Goal: Information Seeking & Learning: Learn about a topic

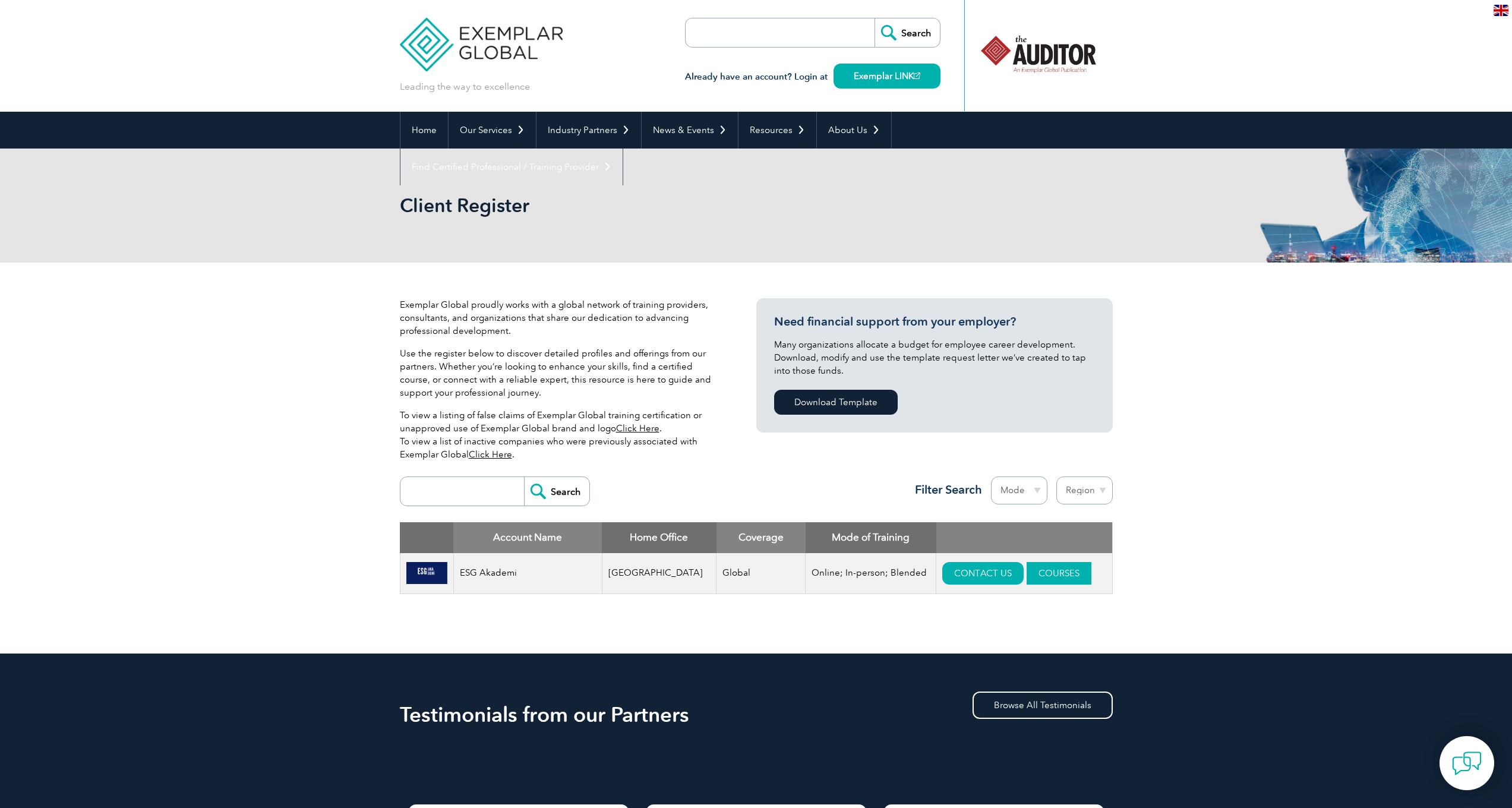
click at [1048, 577] on link "COURSES" at bounding box center [1059, 573] width 65 height 23
click at [1042, 576] on link "COURSES" at bounding box center [1059, 573] width 65 height 23
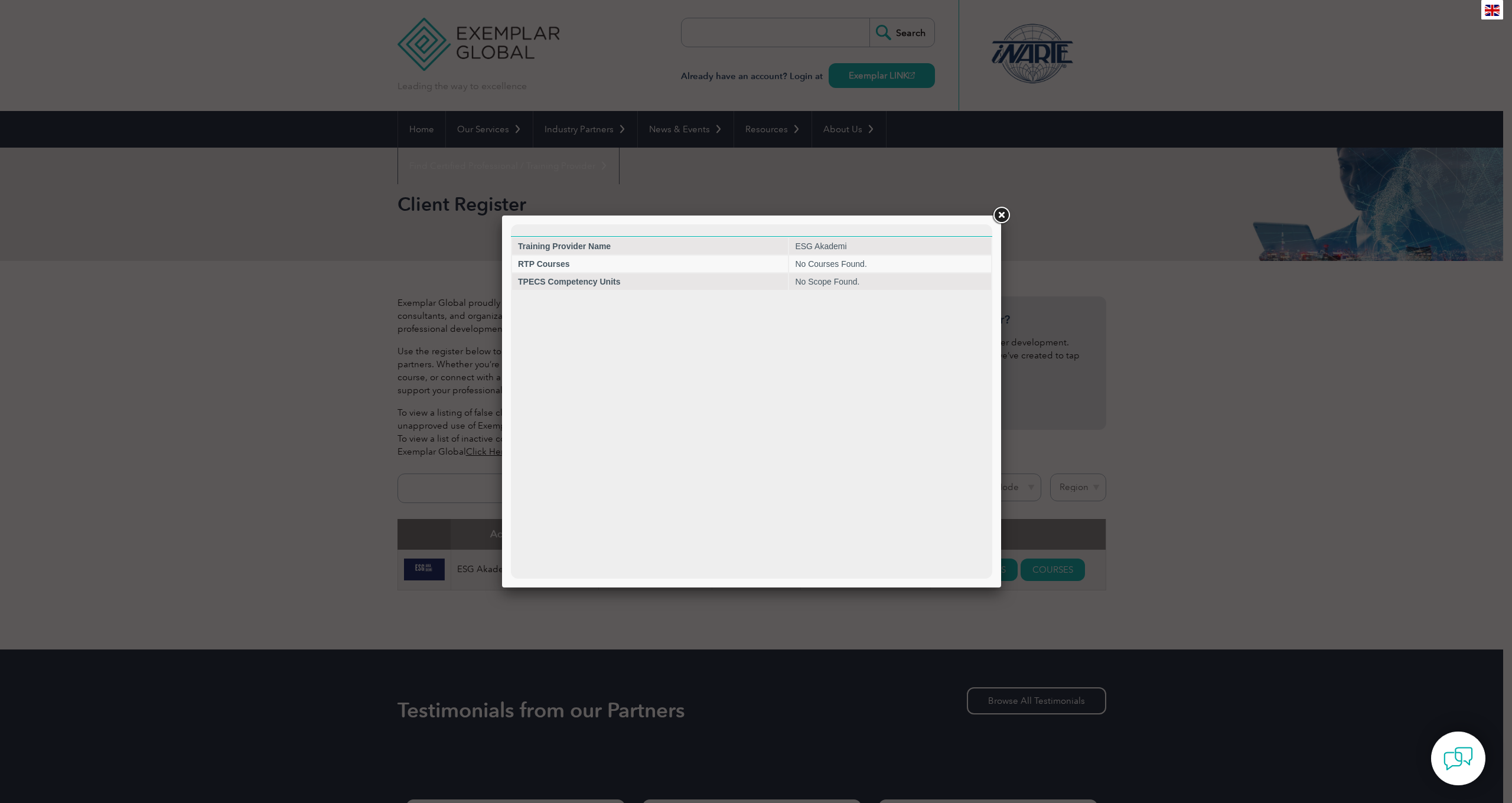
click at [1006, 214] on link at bounding box center [1001, 215] width 21 height 21
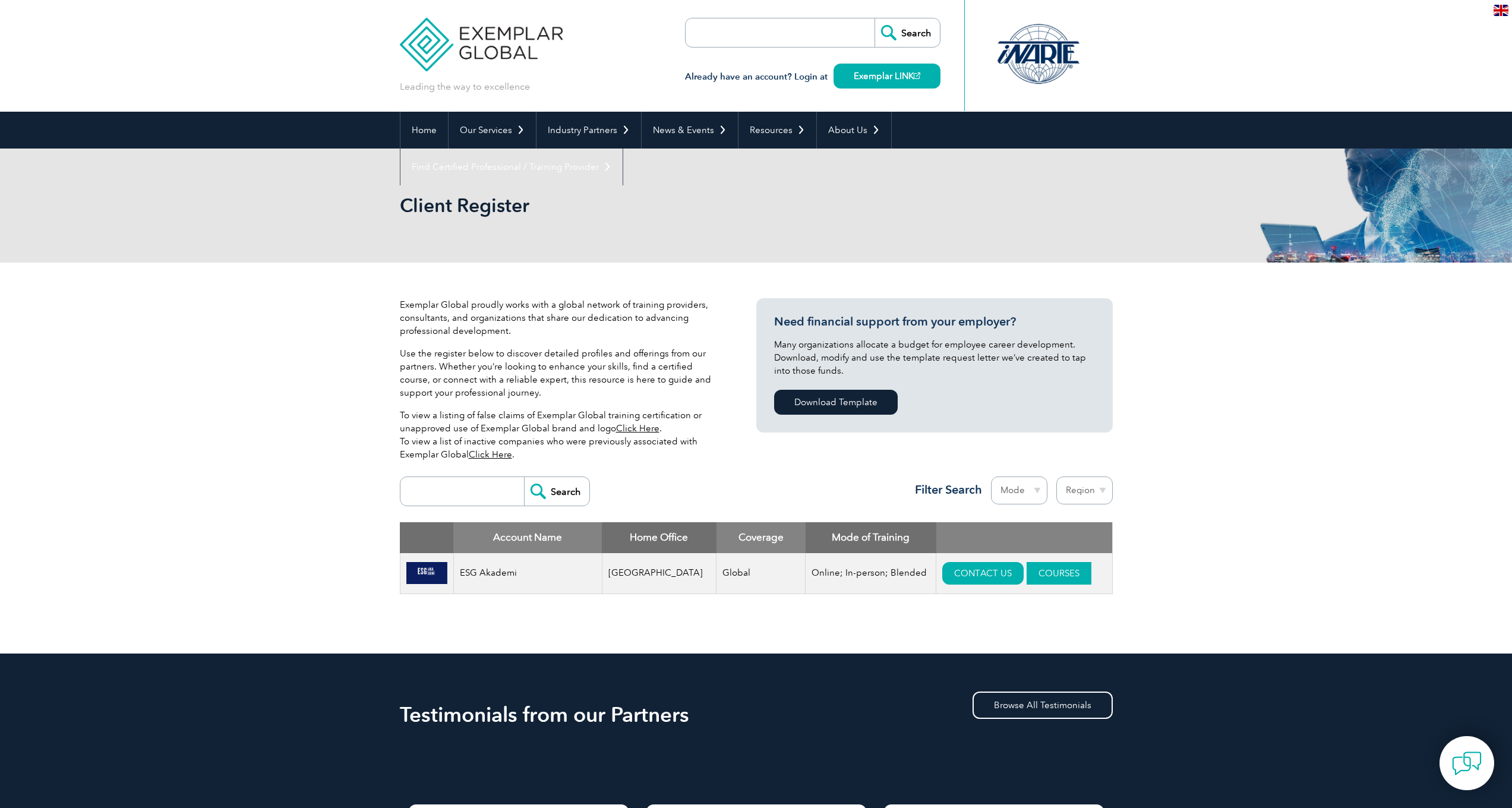
click at [1055, 580] on link "COURSES" at bounding box center [1059, 573] width 65 height 23
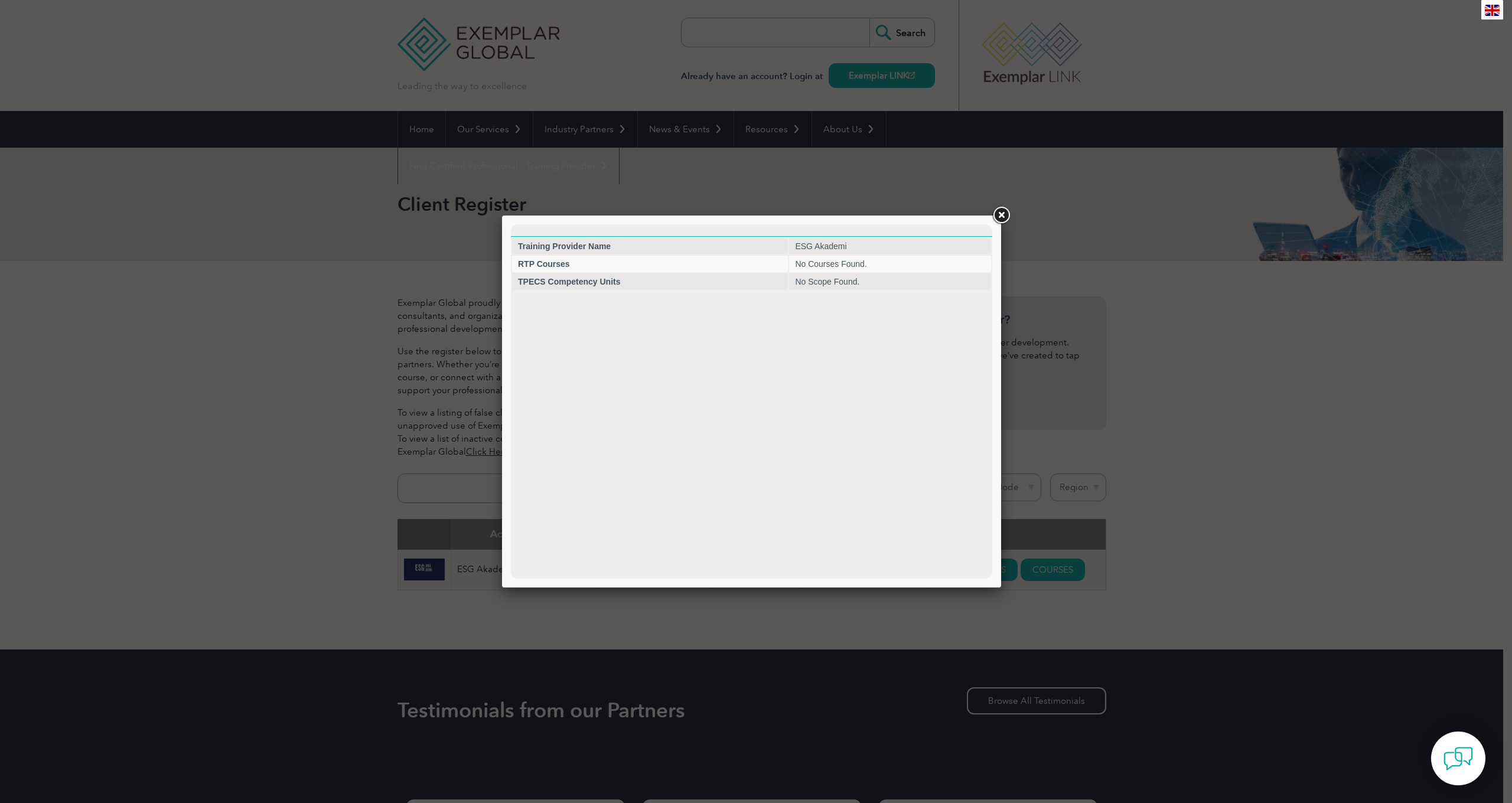
click at [999, 212] on link at bounding box center [1001, 215] width 21 height 21
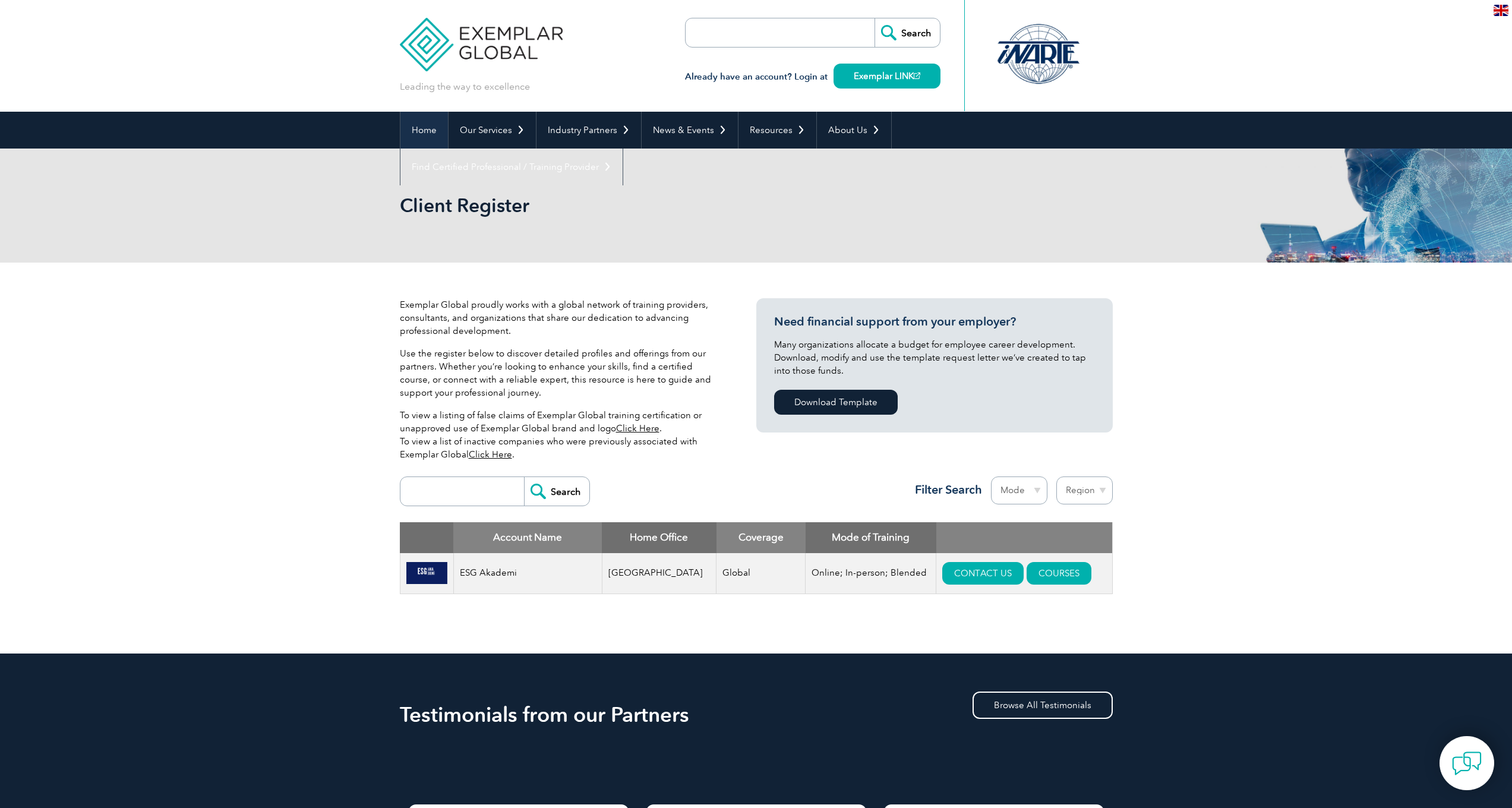
click at [412, 133] on link "Home" at bounding box center [424, 130] width 48 height 37
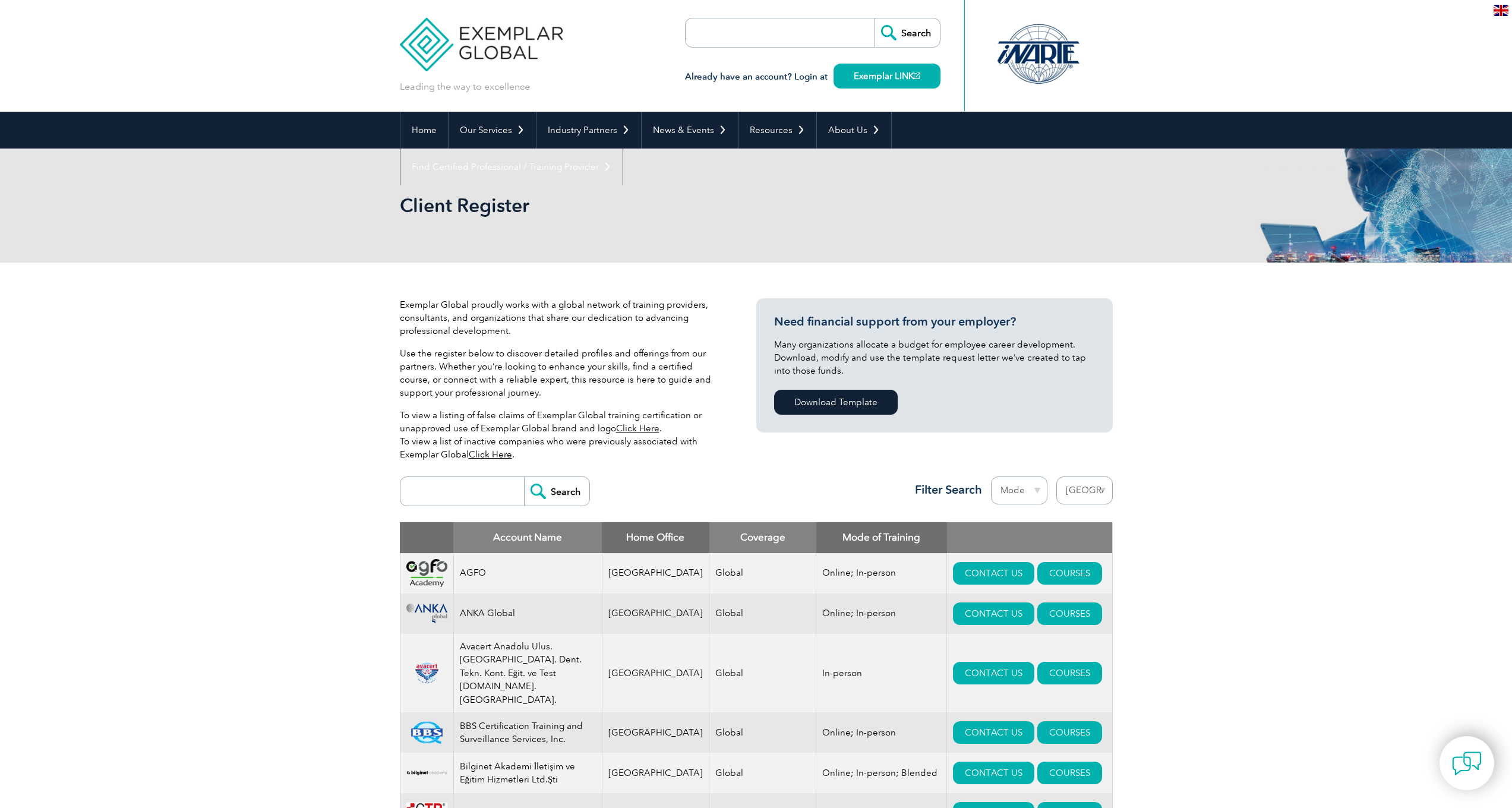
select select "[GEOGRAPHIC_DATA]"
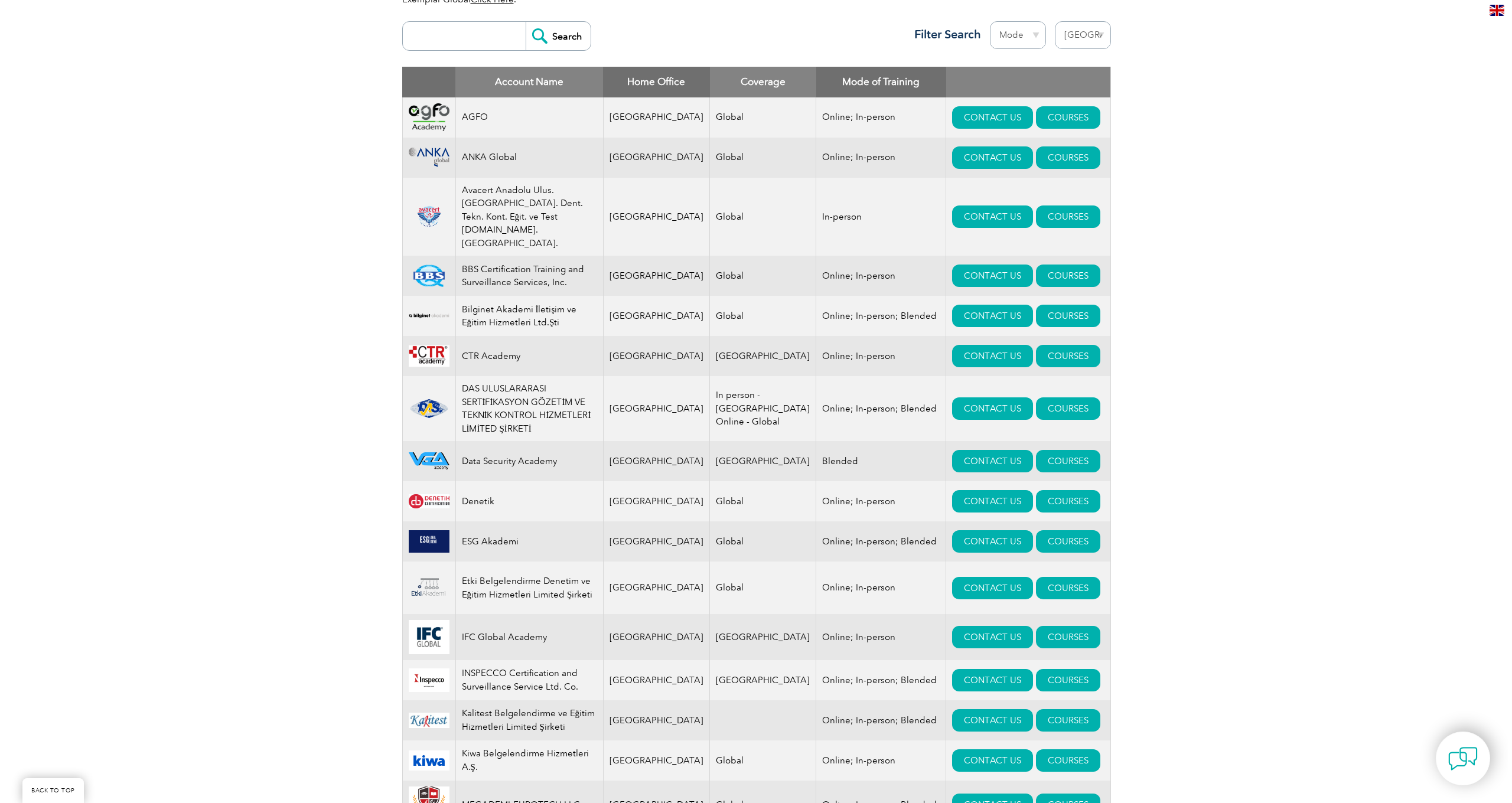
scroll to position [601, 0]
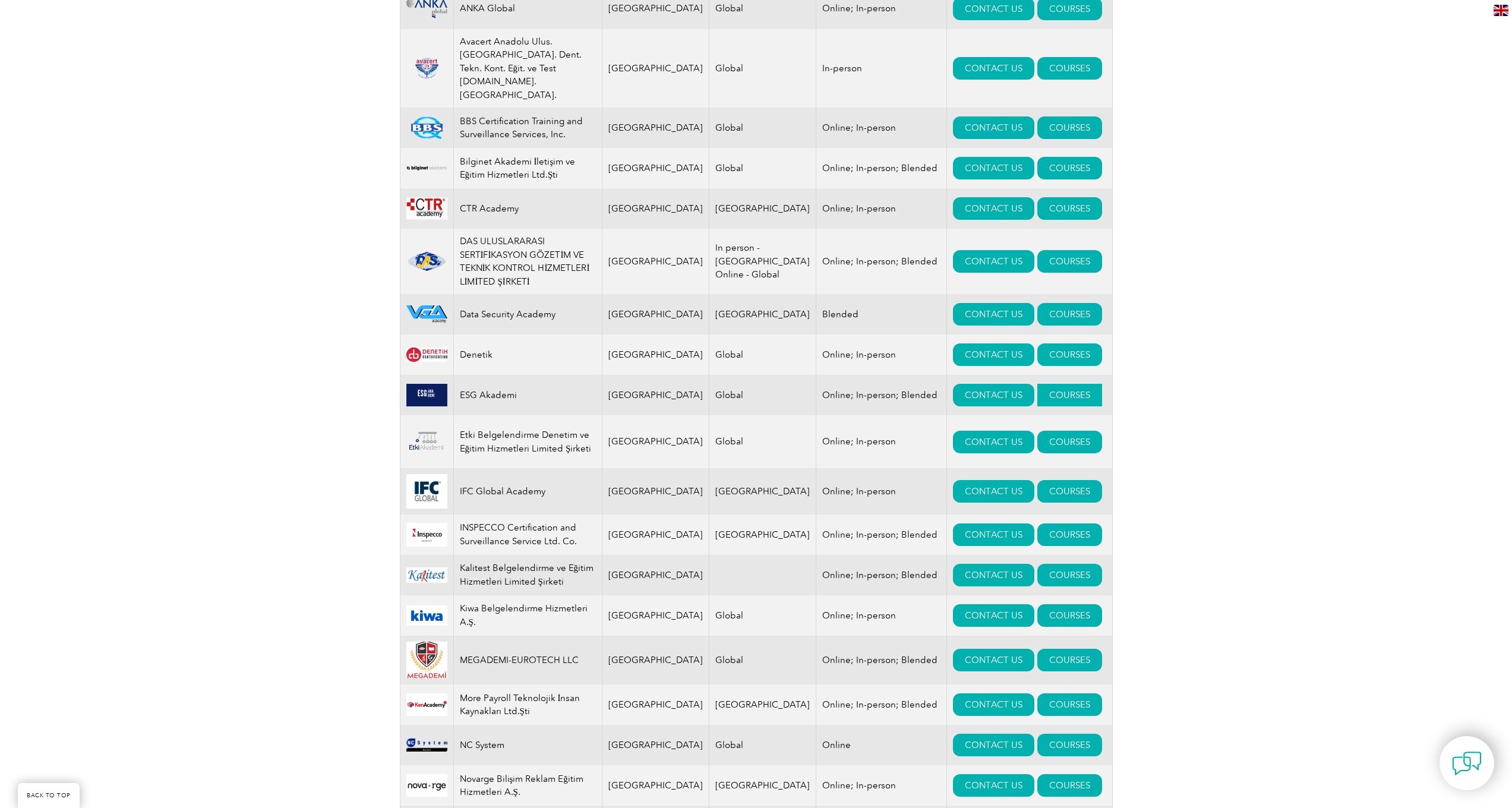
click at [1062, 384] on link "COURSES" at bounding box center [1069, 395] width 65 height 23
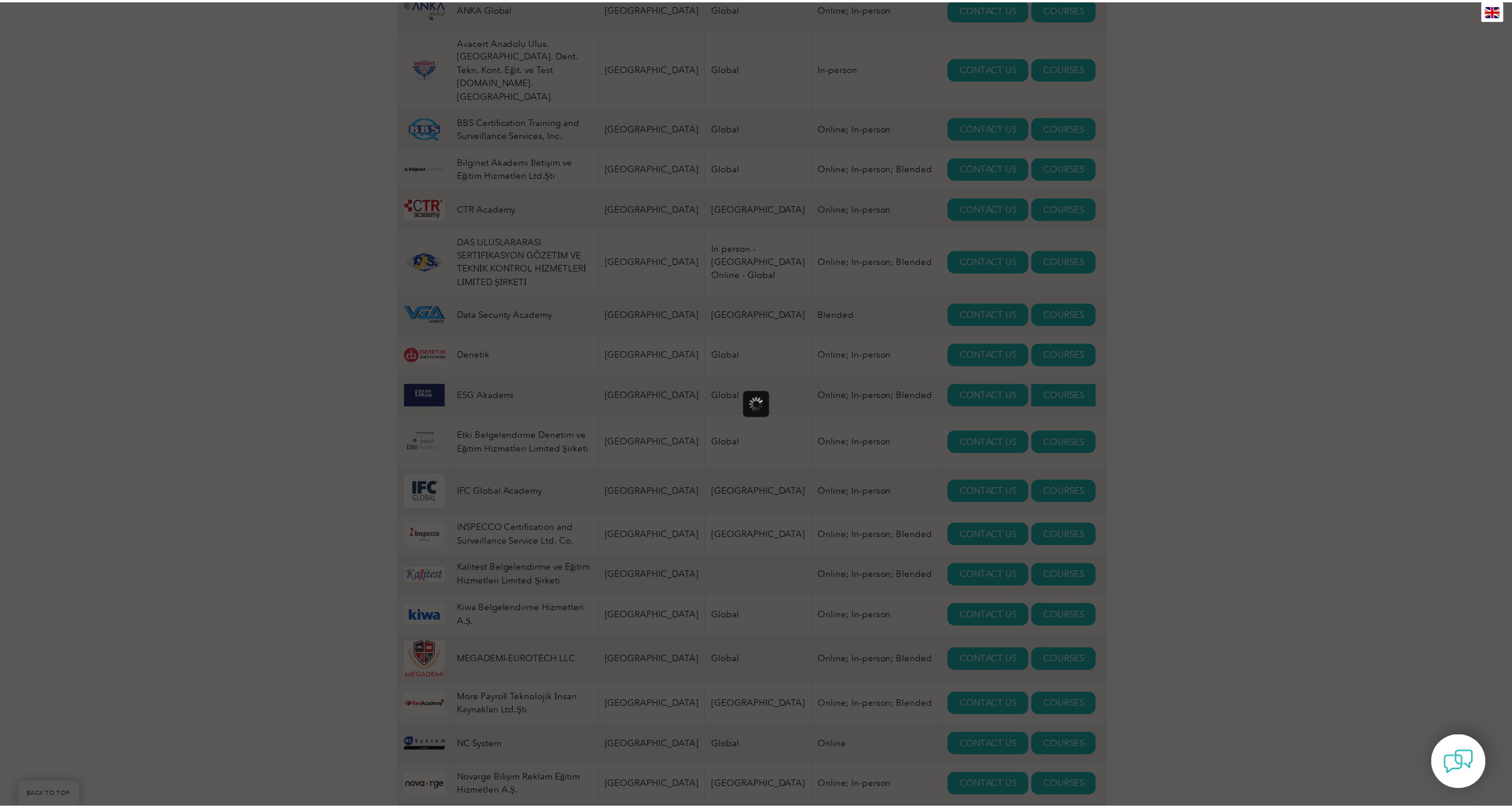
scroll to position [0, 0]
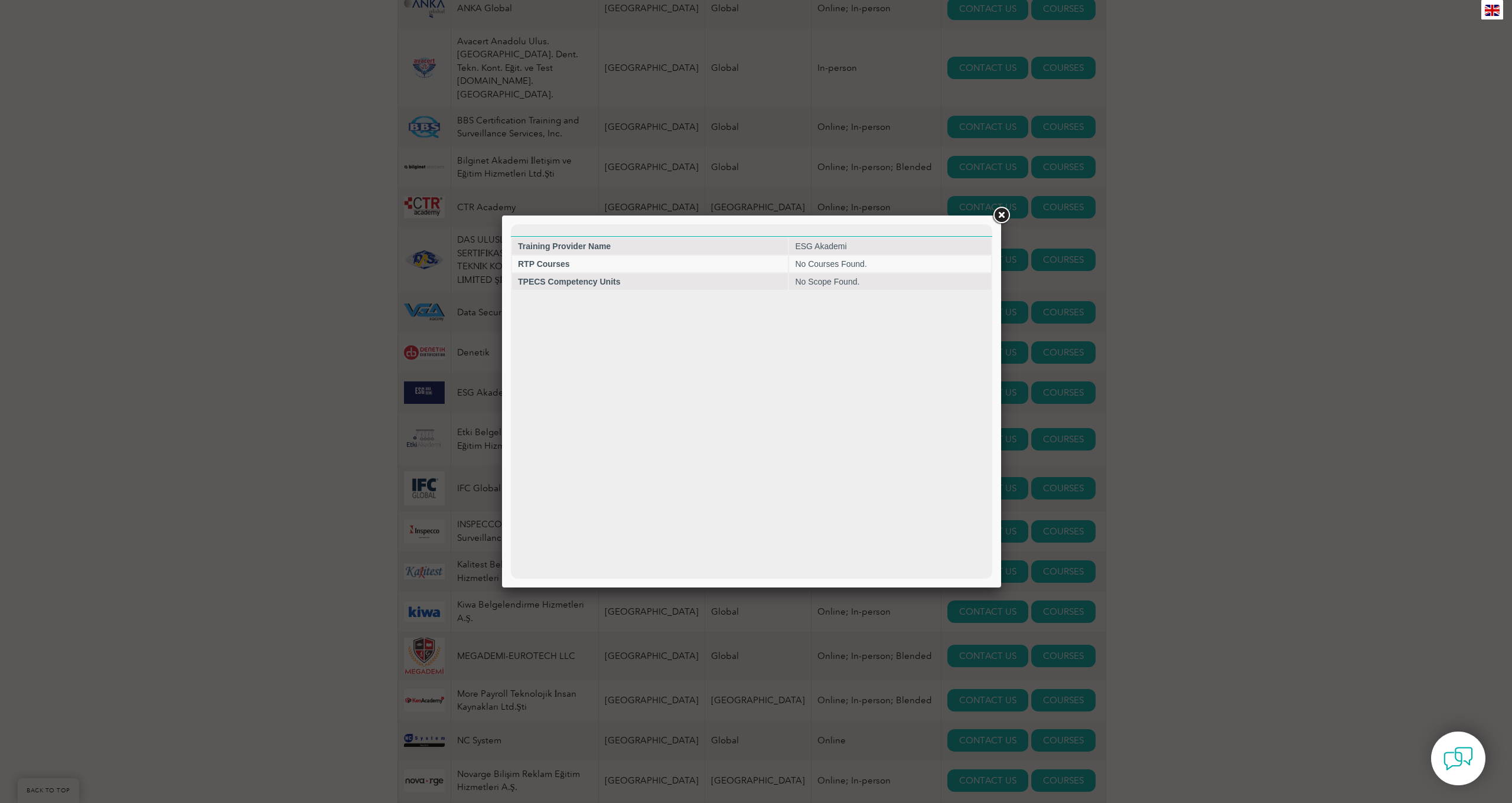
click at [997, 216] on link at bounding box center [1001, 215] width 21 height 21
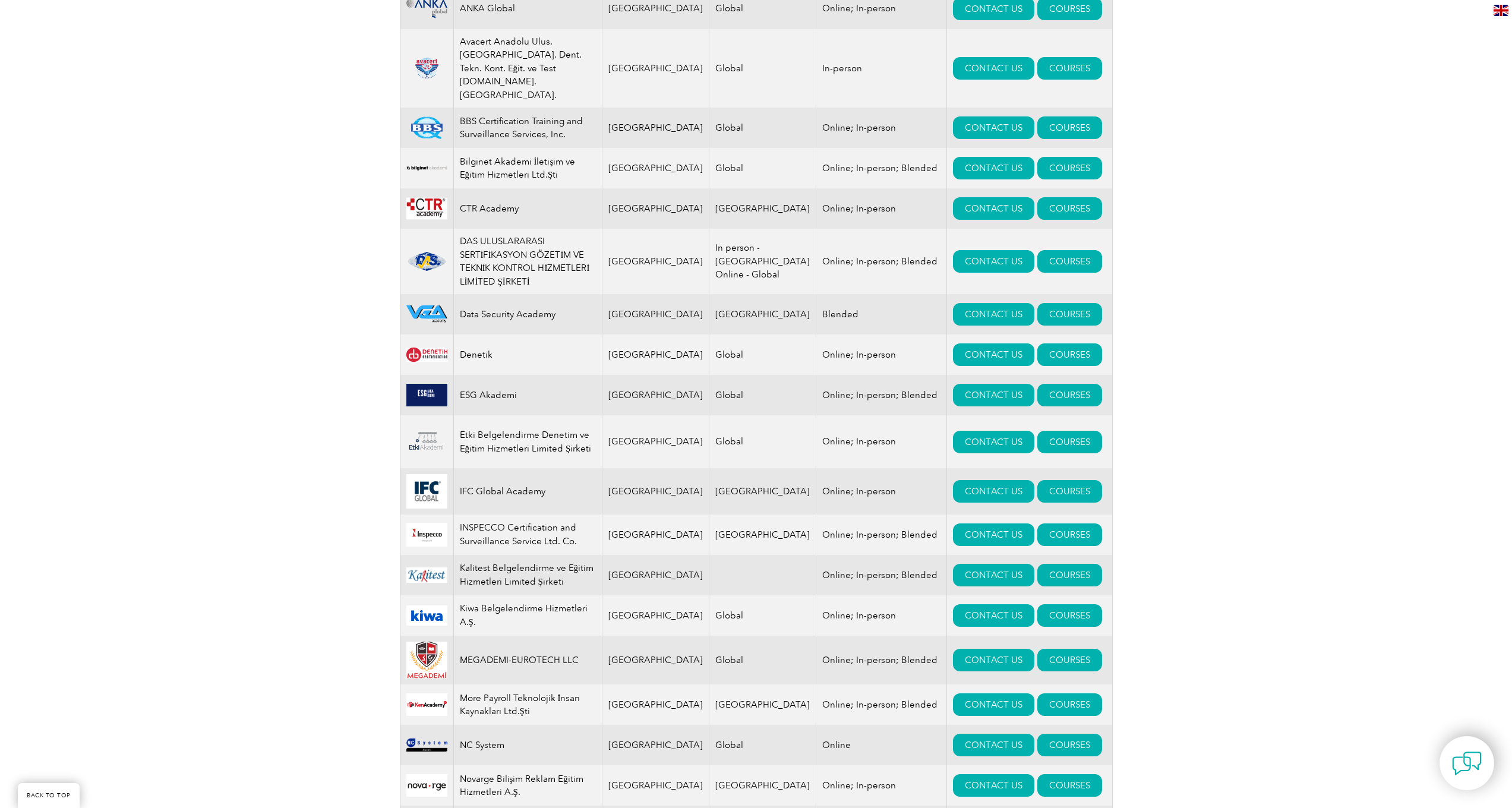
scroll to position [607, 0]
